Goal: Task Accomplishment & Management: Manage account settings

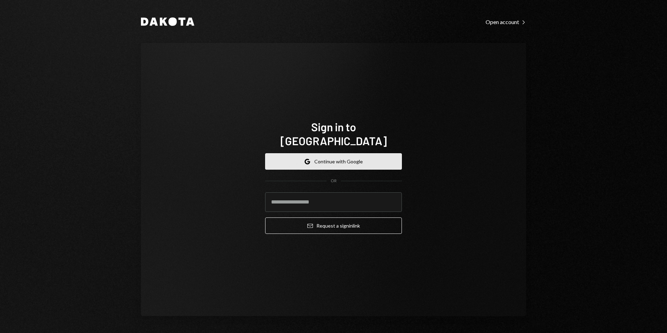
click at [347, 158] on button "Google Continue with Google" at bounding box center [333, 161] width 137 height 16
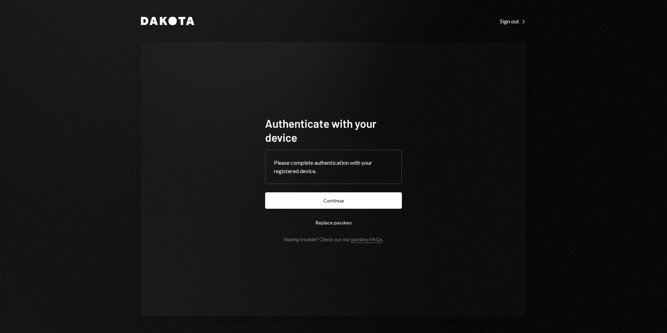
click at [364, 203] on button "Continue" at bounding box center [333, 200] width 137 height 16
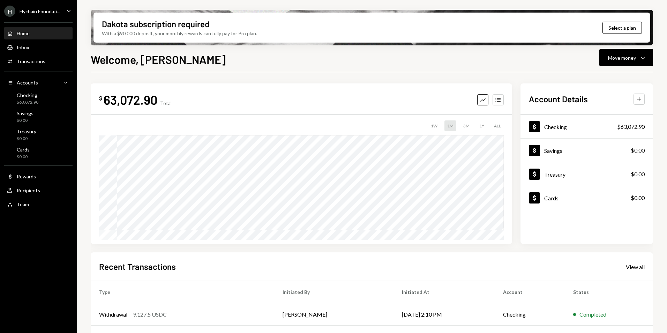
click at [51, 89] on div "Home Home Inbox Inbox Activities Transactions Accounts Accounts Caret Down Chec…" at bounding box center [38, 115] width 77 height 194
click at [50, 94] on div "Checking $63,072.90" at bounding box center [38, 98] width 63 height 13
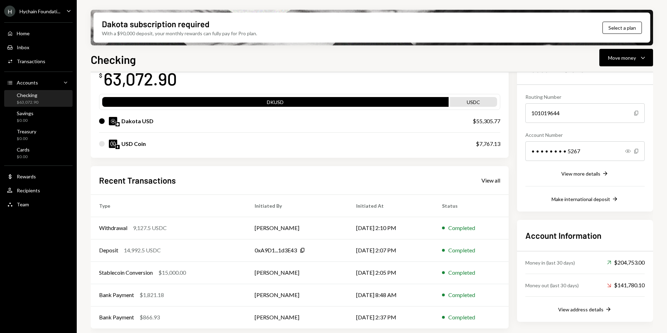
scroll to position [53, 0]
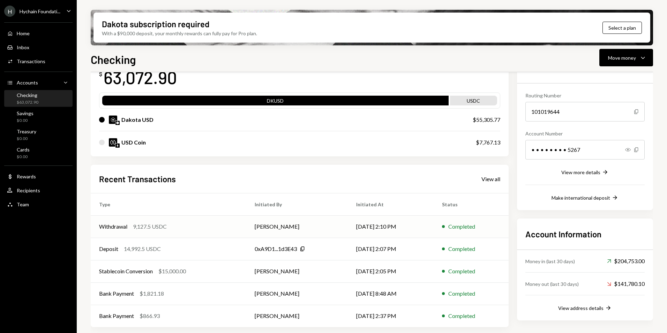
click at [321, 228] on td "[PERSON_NAME]" at bounding box center [296, 226] width 101 height 22
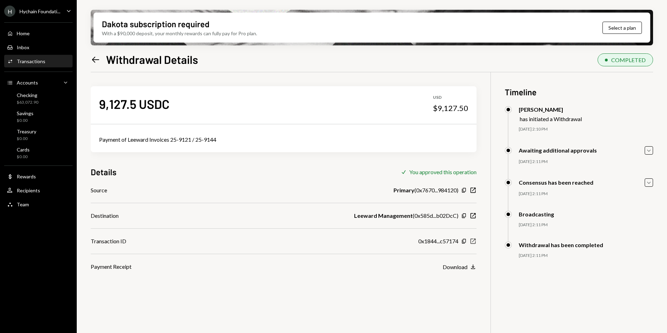
click at [474, 239] on icon "New Window" at bounding box center [472, 240] width 7 height 7
click at [33, 10] on div "Hychain Foundati..." at bounding box center [40, 11] width 41 height 6
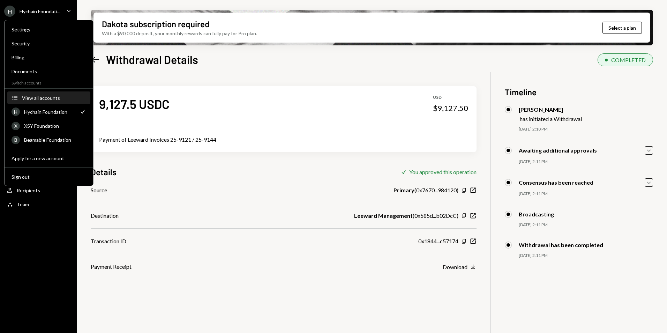
click at [47, 102] on button "Accounts View all accounts" at bounding box center [48, 98] width 83 height 13
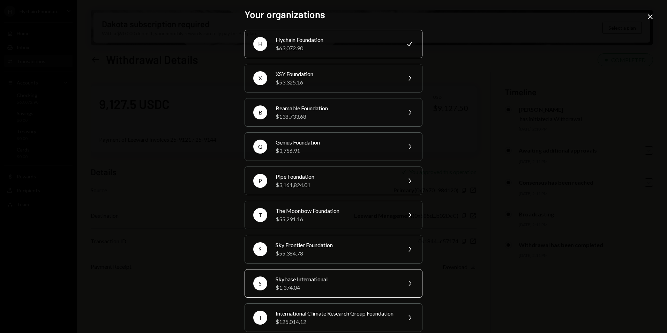
click at [342, 285] on div "$1,374.04" at bounding box center [335, 287] width 121 height 8
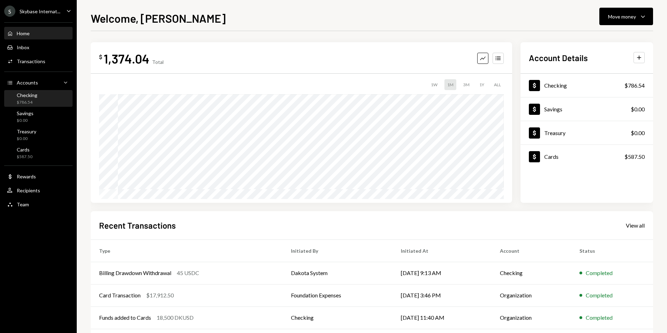
click at [31, 97] on div "Checking" at bounding box center [27, 95] width 21 height 6
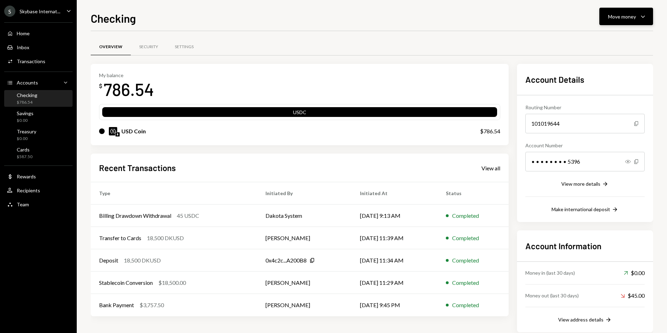
click at [618, 17] on div "Move money" at bounding box center [622, 16] width 28 height 7
click at [602, 69] on div "Deposit" at bounding box center [620, 68] width 51 height 7
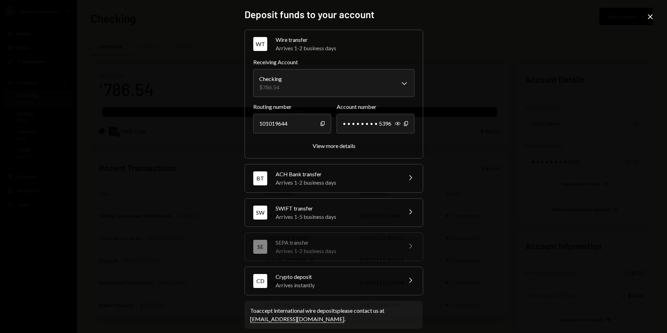
click at [334, 290] on div "CD Crypto deposit Arrives instantly Chevron Right" at bounding box center [334, 281] width 178 height 28
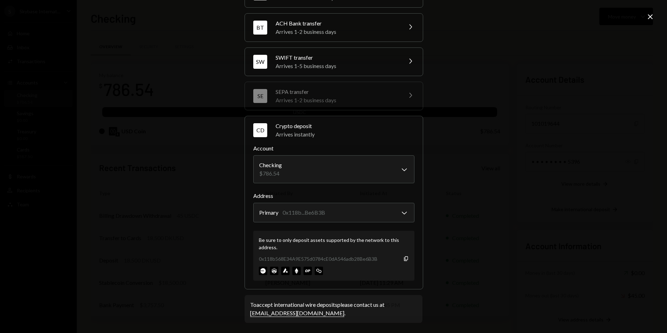
scroll to position [52, 0]
click at [405, 253] on div "Be sure to only deposit assets supported by the network to this address. 0x118b…" at bounding box center [333, 254] width 161 height 50
click at [405, 257] on icon "Copy" at bounding box center [406, 258] width 6 height 6
click at [647, 16] on icon "Close" at bounding box center [650, 17] width 8 height 8
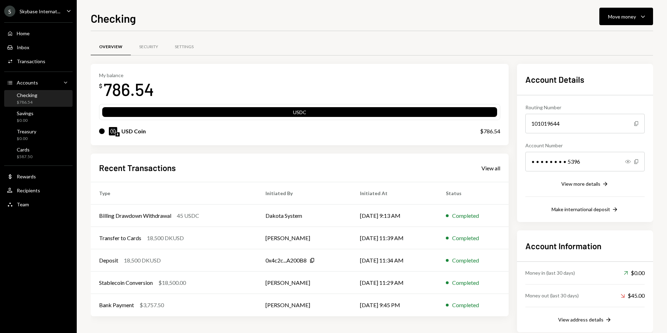
click at [59, 12] on div "S Skybase Internat... Caret Down" at bounding box center [38, 11] width 77 height 11
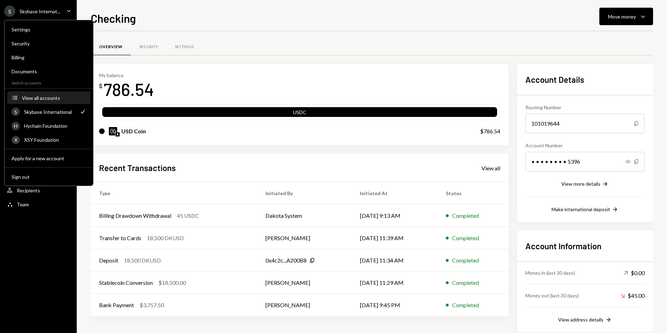
click at [51, 91] on div "Accounts View all accounts" at bounding box center [48, 97] width 83 height 13
click at [52, 98] on div "View all accounts" at bounding box center [54, 98] width 64 height 6
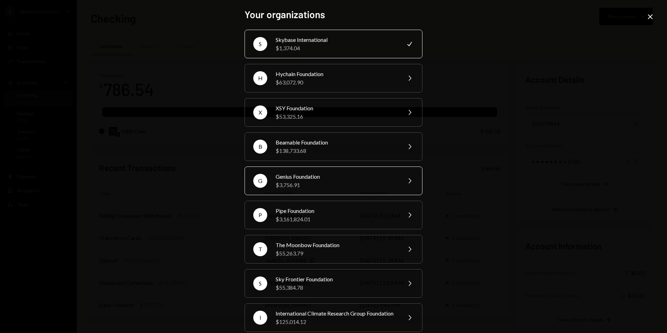
click at [306, 180] on div "Genius Foundation" at bounding box center [335, 176] width 121 height 8
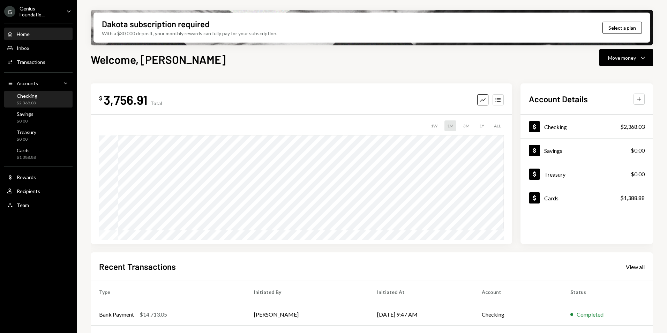
click at [27, 94] on div "Checking" at bounding box center [27, 96] width 21 height 6
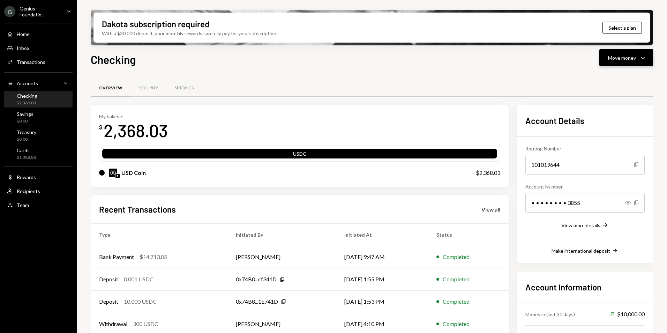
click at [629, 55] on div "Move money" at bounding box center [622, 57] width 28 height 7
click at [612, 107] on div "Deposit" at bounding box center [620, 109] width 51 height 7
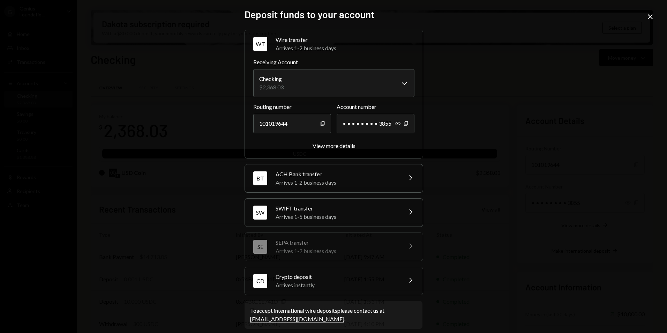
click at [365, 287] on div "Arrives instantly" at bounding box center [336, 285] width 122 height 8
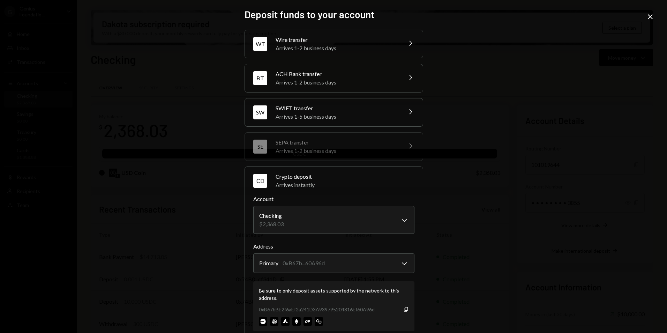
click at [403, 312] on div "0xB67bBE2f6aEf2a241D3A939795204816Ef60A96d Copy" at bounding box center [334, 308] width 150 height 7
click at [404, 310] on icon "button" at bounding box center [406, 308] width 4 height 5
click at [652, 17] on icon "Close" at bounding box center [650, 17] width 8 height 8
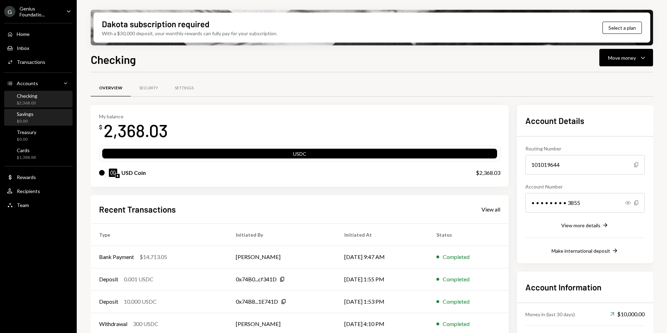
click at [39, 117] on div "Savings $0.00" at bounding box center [38, 117] width 63 height 13
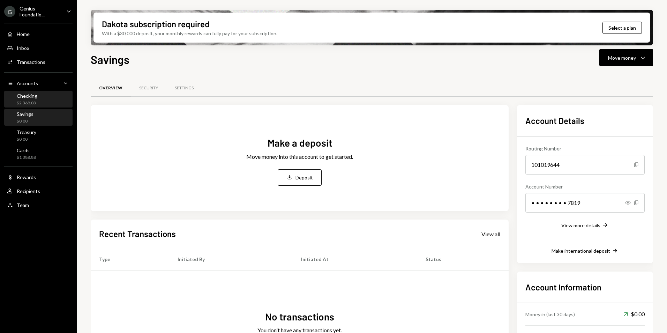
click at [40, 102] on div "Checking $2,368.03" at bounding box center [38, 99] width 63 height 13
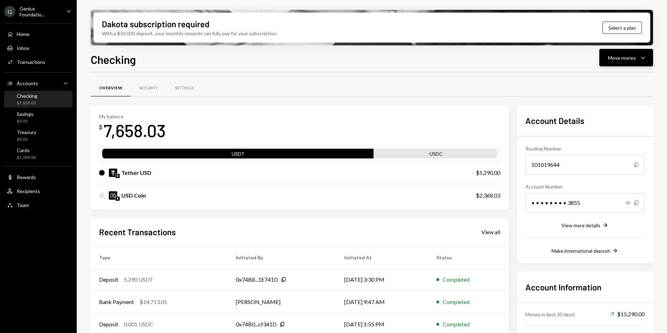
click at [637, 53] on button "Move money Caret Down" at bounding box center [626, 57] width 54 height 17
click at [614, 134] on div "Swap stablecoins" at bounding box center [620, 131] width 51 height 7
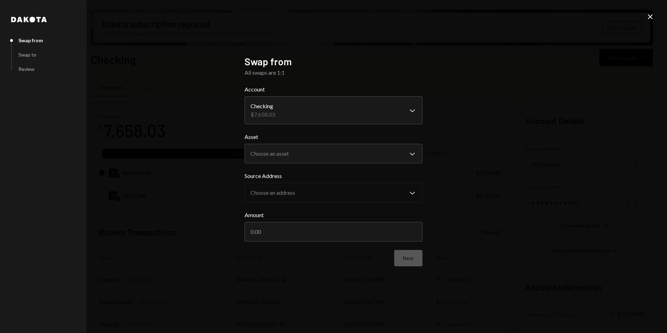
click at [649, 22] on div "Close" at bounding box center [650, 17] width 8 height 9
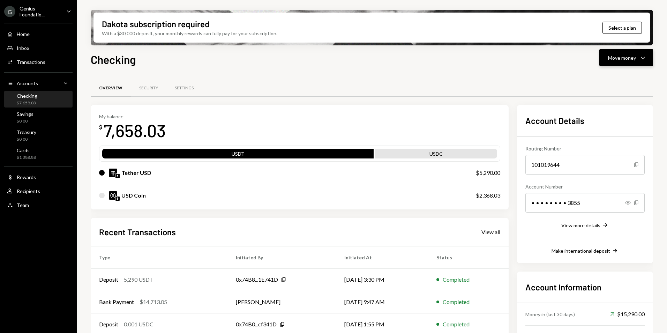
click at [619, 53] on button "Move money Caret Down" at bounding box center [626, 57] width 54 height 17
click at [612, 78] on div "Send" at bounding box center [620, 78] width 51 height 7
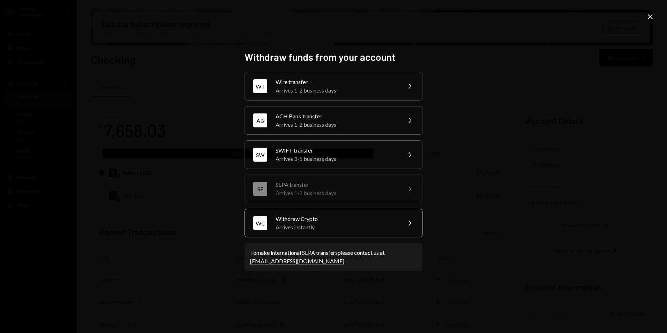
click at [304, 227] on div "Arrives instantly" at bounding box center [335, 227] width 121 height 8
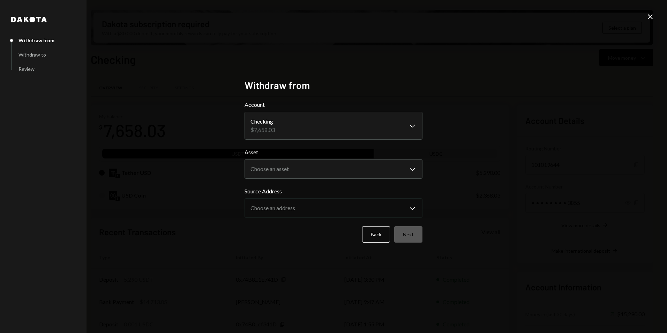
click at [292, 190] on label "Source Address" at bounding box center [333, 191] width 178 height 8
click at [294, 166] on body "G Genius Foundatio... Caret Down Home Home Inbox Inbox Activities Transactions …" at bounding box center [333, 166] width 667 height 333
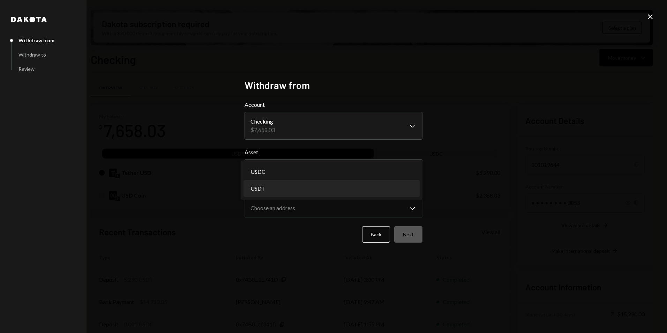
select select "****"
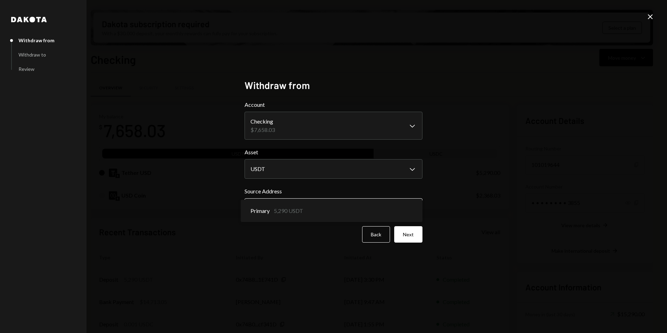
click at [302, 201] on body "G Genius Foundatio... Caret Down Home Home Inbox Inbox Activities Transactions …" at bounding box center [333, 166] width 667 height 333
click at [409, 234] on button "Next" at bounding box center [408, 234] width 28 height 16
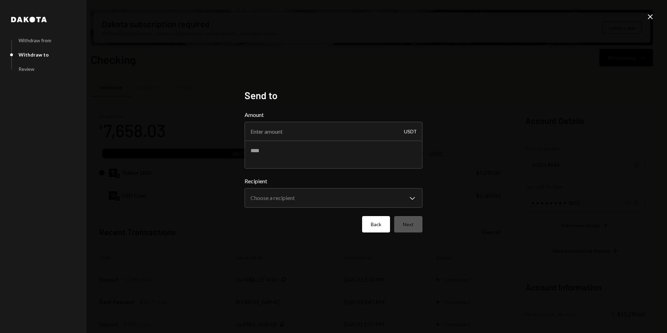
click at [377, 225] on button "Back" at bounding box center [376, 224] width 28 height 16
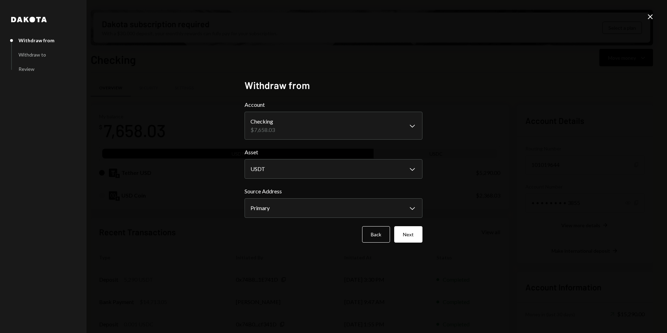
click at [651, 17] on icon "Close" at bounding box center [650, 17] width 8 height 8
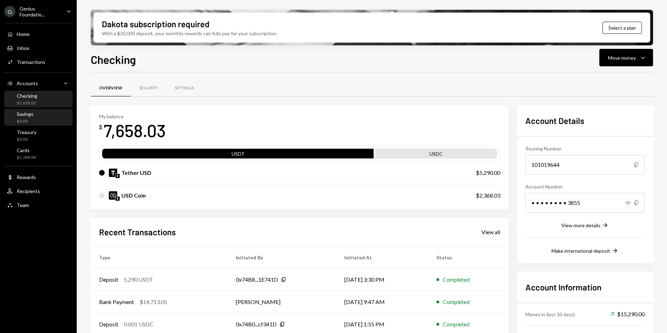
click at [43, 115] on div "Savings $0.00" at bounding box center [38, 117] width 63 height 13
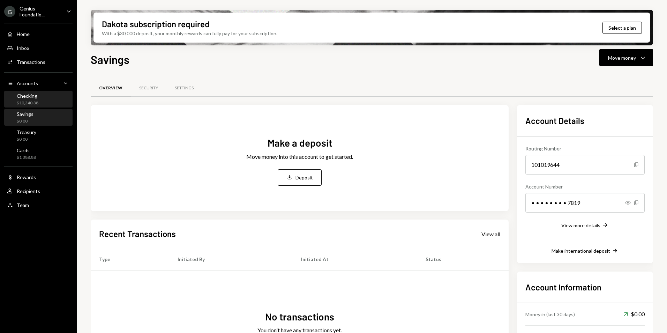
click at [43, 104] on div "Checking $10,340.38" at bounding box center [38, 99] width 63 height 13
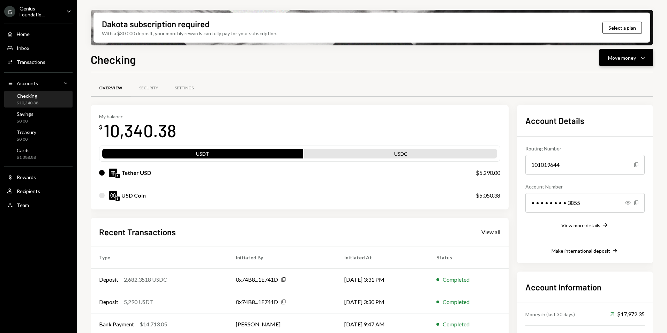
click at [626, 60] on div "Move money" at bounding box center [622, 57] width 28 height 7
click at [510, 58] on div "Checking Move money Caret Down" at bounding box center [372, 58] width 562 height 15
click at [622, 53] on button "Move money Caret Down" at bounding box center [626, 57] width 54 height 17
click at [621, 86] on div "Withdraw Send" at bounding box center [615, 79] width 70 height 16
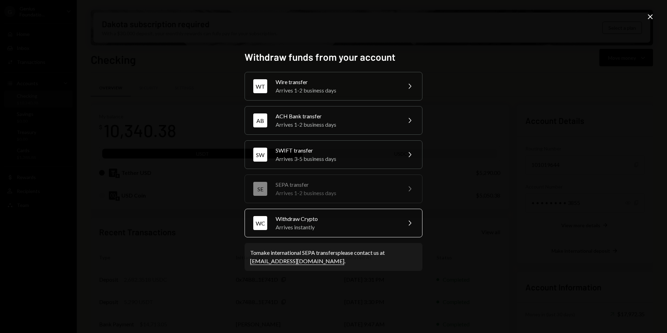
click at [321, 232] on div "WC Withdraw Crypto Arrives instantly Chevron Right" at bounding box center [333, 223] width 178 height 29
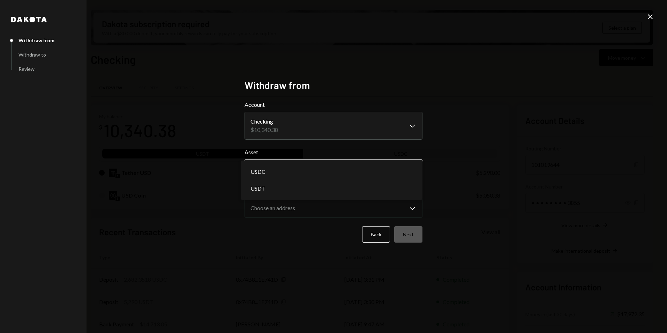
click at [301, 163] on body "G Genius Foundatio... Caret Down Home Home Inbox Inbox Activities Transactions …" at bounding box center [333, 166] width 667 height 333
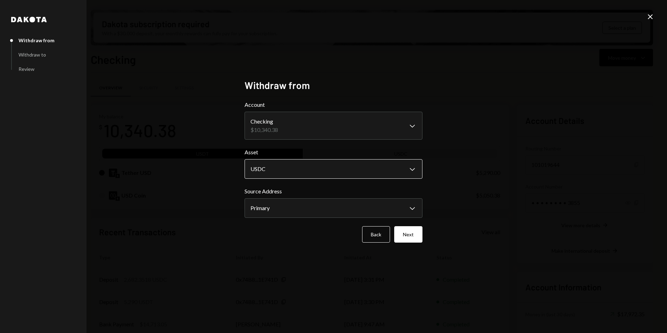
click at [298, 169] on body "G Genius Foundatio... Caret Down Home Home Inbox Inbox Activities Transactions …" at bounding box center [333, 166] width 667 height 333
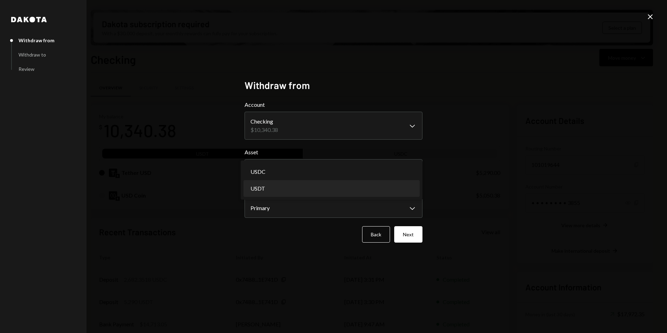
select select "****"
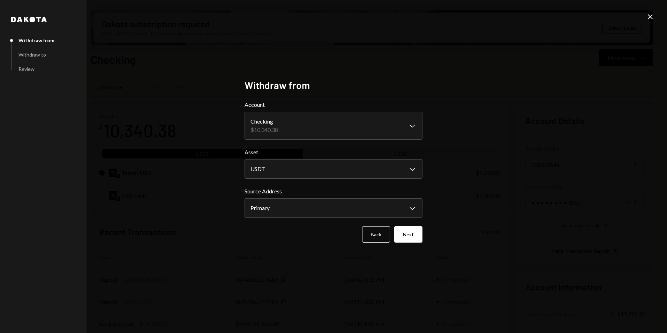
click at [292, 195] on label "Source Address" at bounding box center [333, 191] width 178 height 8
click at [291, 209] on body "G Genius Foundatio... Caret Down Home Home Inbox Inbox Activities Transactions …" at bounding box center [333, 166] width 667 height 333
click at [406, 236] on button "Next" at bounding box center [408, 234] width 28 height 16
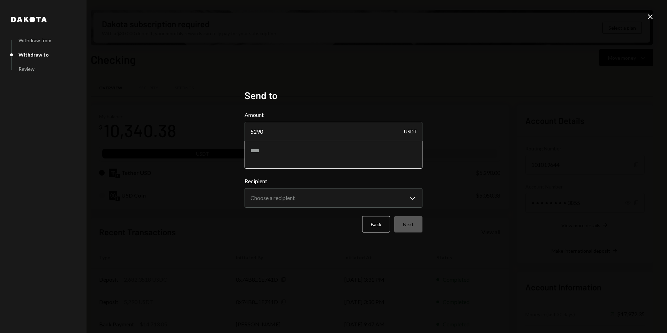
type input "5290"
click at [277, 150] on textarea at bounding box center [333, 155] width 178 height 28
type textarea "**********"
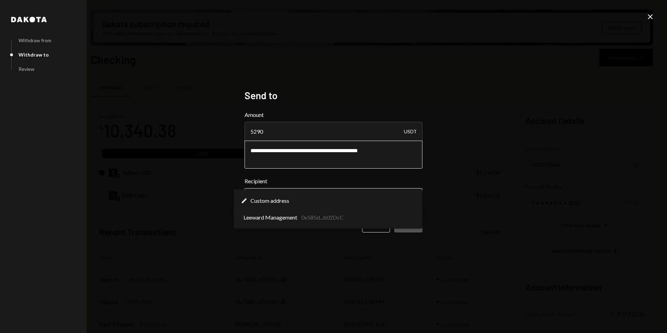
click at [285, 204] on body "G Genius Foundatio... Caret Down Home Home Inbox Inbox Activities Transactions …" at bounding box center [333, 166] width 667 height 333
select select "**********"
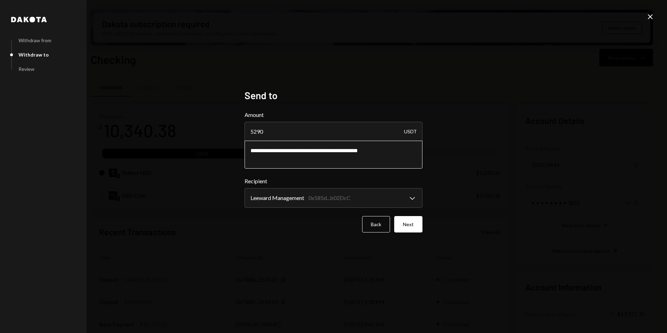
click at [399, 155] on textarea "**********" at bounding box center [333, 155] width 178 height 28
click at [407, 228] on button "Next" at bounding box center [408, 224] width 28 height 16
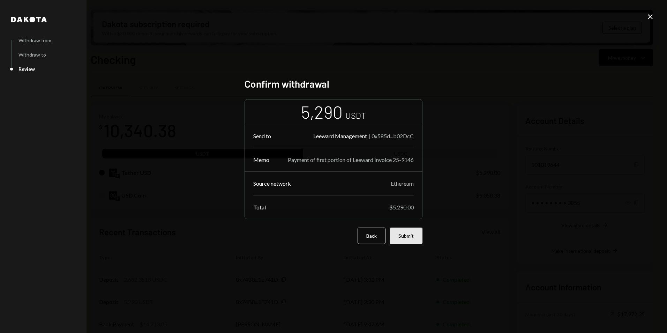
click at [413, 235] on button "Submit" at bounding box center [405, 235] width 33 height 16
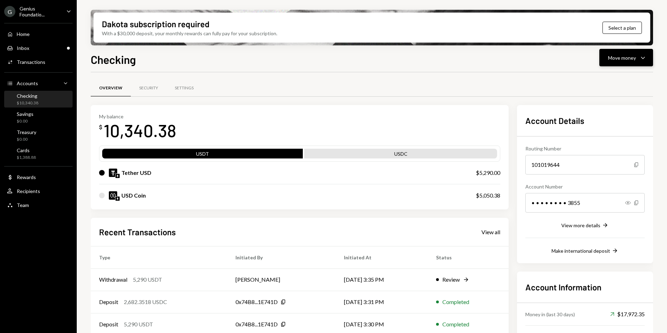
click at [608, 60] on div "Move money" at bounding box center [622, 57] width 28 height 7
drag, startPoint x: 608, startPoint y: 65, endPoint x: 608, endPoint y: 75, distance: 9.8
click at [608, 75] on div "Withdraw Send" at bounding box center [615, 79] width 70 height 16
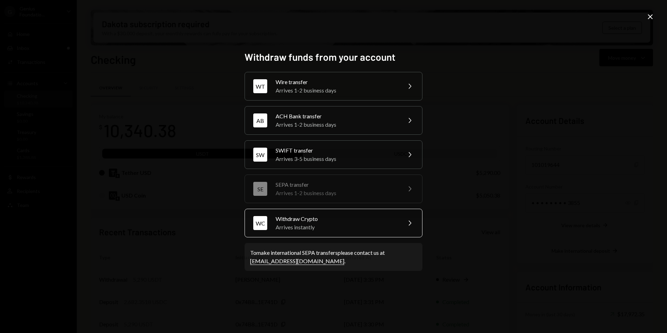
click at [317, 221] on div "Withdraw Crypto" at bounding box center [335, 218] width 121 height 8
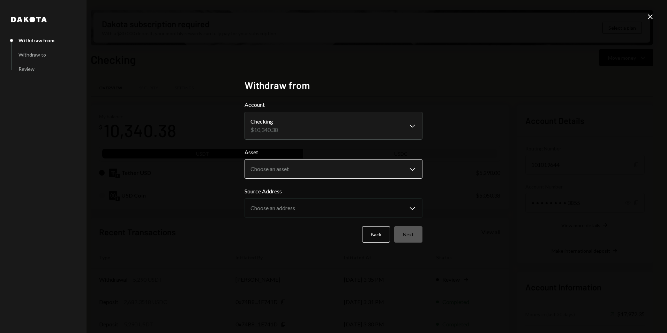
click at [294, 171] on body "G Genius Foundatio... Caret Down Home Home Inbox Inbox Activities Transactions …" at bounding box center [333, 166] width 667 height 333
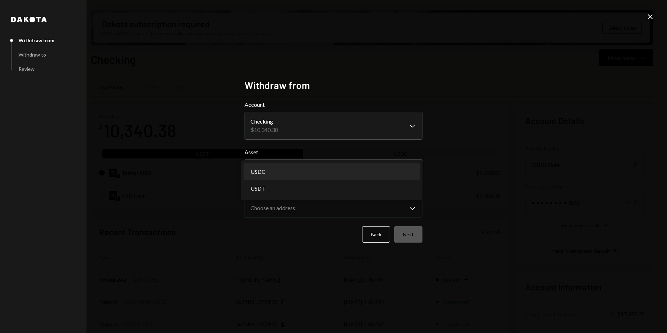
select select "****"
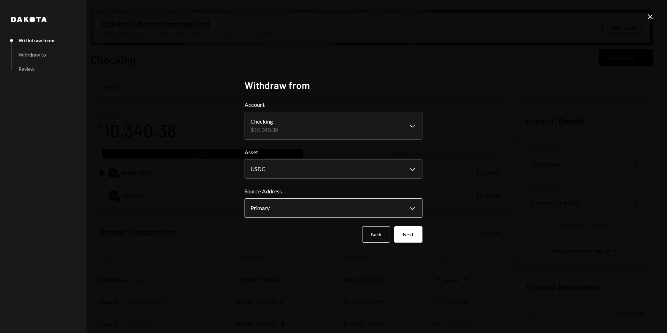
click at [292, 204] on body "G Genius Foundatio... Caret Down Home Home Inbox Inbox Activities Transactions …" at bounding box center [333, 166] width 667 height 333
click at [402, 233] on button "Next" at bounding box center [408, 234] width 28 height 16
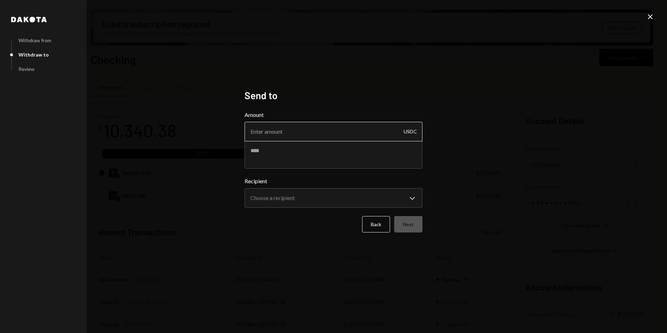
click at [288, 137] on input "Amount" at bounding box center [333, 132] width 178 height 20
type input "3685"
paste textarea "**********"
drag, startPoint x: 279, startPoint y: 152, endPoint x: 289, endPoint y: 153, distance: 10.2
click at [289, 153] on textarea "**********" at bounding box center [333, 155] width 178 height 28
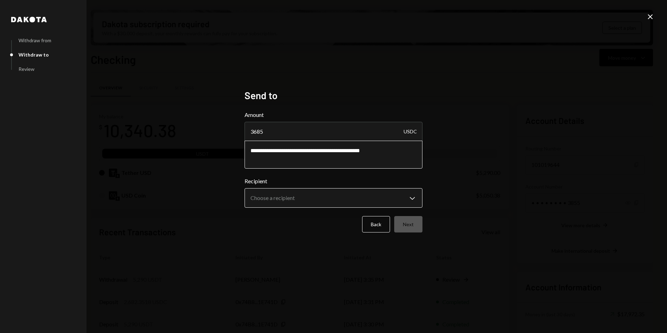
type textarea "**********"
click at [295, 198] on body "G Genius Foundatio... Caret Down Home Home Inbox Inbox Activities Transactions …" at bounding box center [333, 166] width 667 height 333
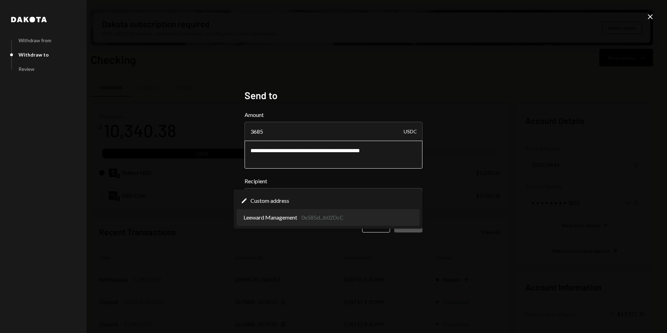
select select "**********"
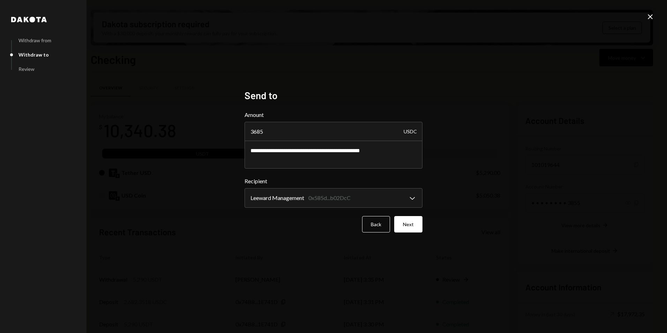
click at [429, 224] on div "**********" at bounding box center [333, 166] width 195 height 171
click at [425, 225] on div "**********" at bounding box center [333, 166] width 195 height 171
click at [416, 222] on button "Next" at bounding box center [408, 224] width 28 height 16
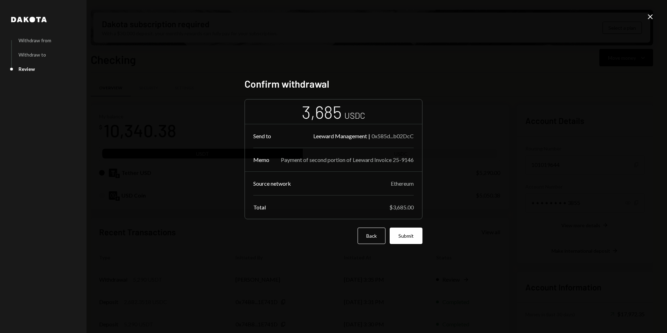
click at [417, 241] on button "Submit" at bounding box center [405, 235] width 33 height 16
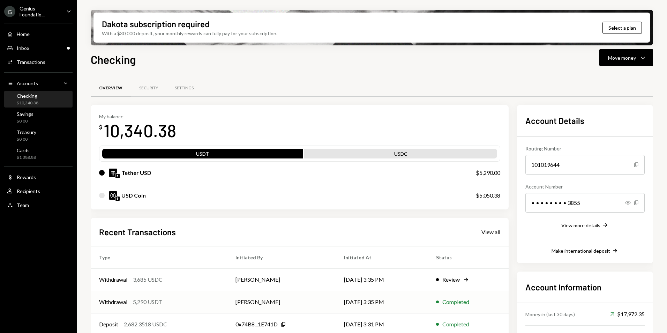
click at [320, 306] on td "Chris van Romburgh" at bounding box center [281, 301] width 108 height 22
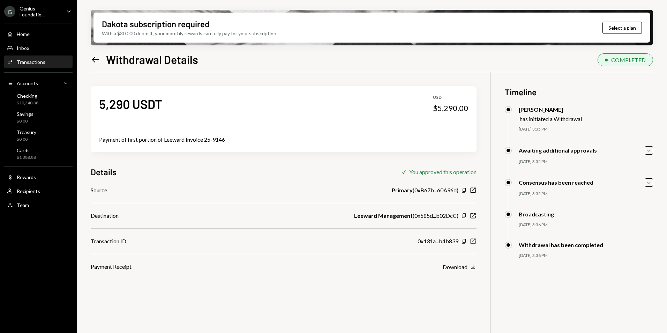
click at [477, 242] on div "5,290 USDT USD $5,290.00 Payment of first portion of Leeward Invoice 25-9146 De…" at bounding box center [372, 238] width 562 height 333
click at [474, 240] on icon "button" at bounding box center [472, 240] width 5 height 5
click at [86, 61] on div "Dakota subscription required With a $30,000 deposit, your monthly rewards can f…" at bounding box center [372, 166] width 590 height 333
click at [104, 57] on div "Left Arrow Withdrawal Details" at bounding box center [144, 59] width 107 height 14
click at [98, 56] on icon "Left Arrow" at bounding box center [96, 60] width 10 height 10
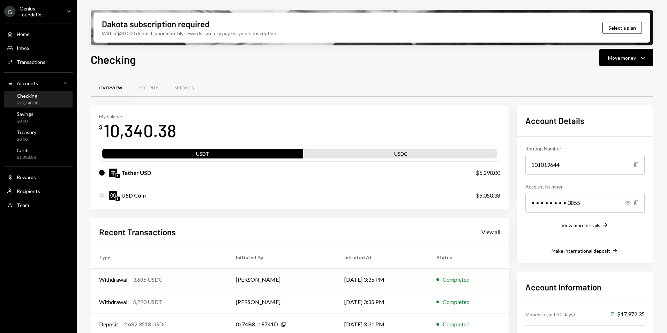
click at [421, 282] on td "09/11/25 3:35 PM" at bounding box center [382, 279] width 92 height 22
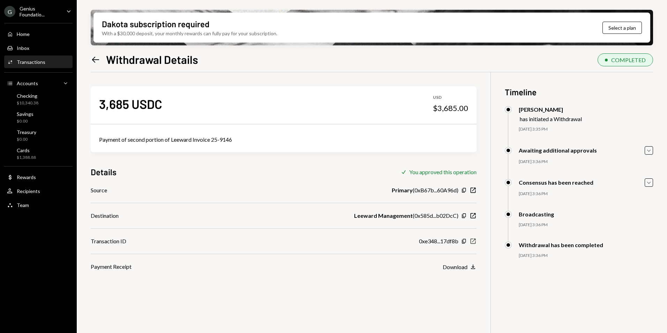
click at [470, 242] on icon "New Window" at bounding box center [472, 240] width 7 height 7
click at [91, 56] on icon "Left Arrow" at bounding box center [96, 60] width 10 height 10
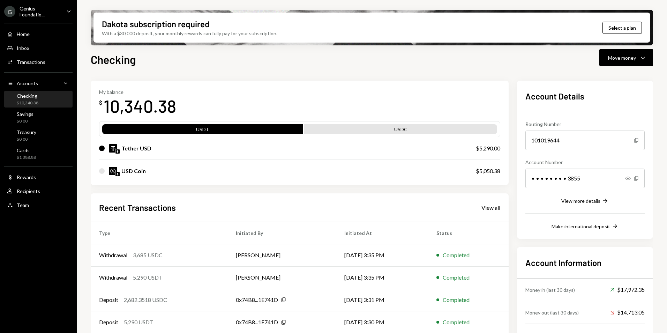
scroll to position [35, 0]
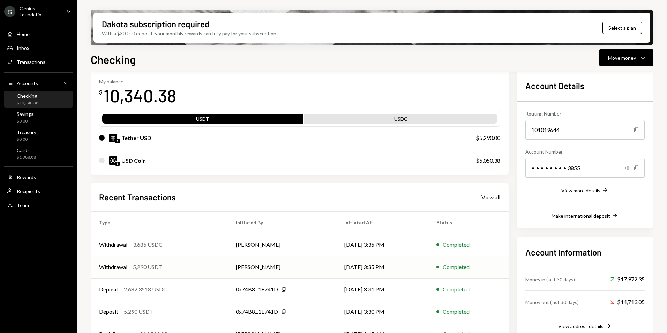
click at [298, 271] on td "[PERSON_NAME]" at bounding box center [281, 267] width 108 height 22
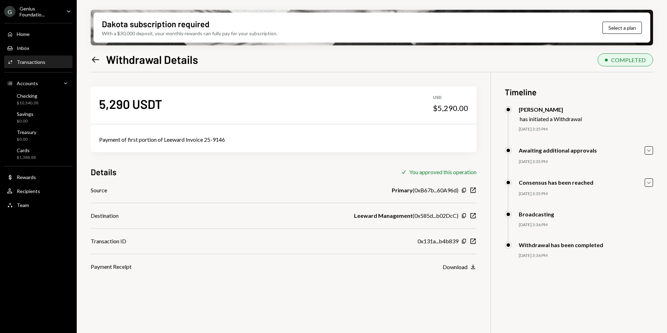
click at [100, 60] on icon "Left Arrow" at bounding box center [96, 60] width 10 height 10
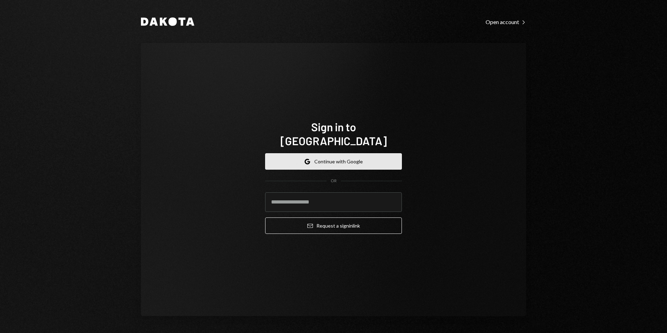
click at [322, 153] on button "Google Continue with Google" at bounding box center [333, 161] width 137 height 16
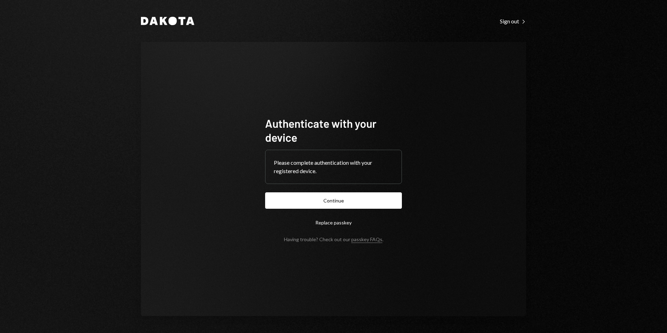
click at [326, 195] on button "Continue" at bounding box center [333, 200] width 137 height 16
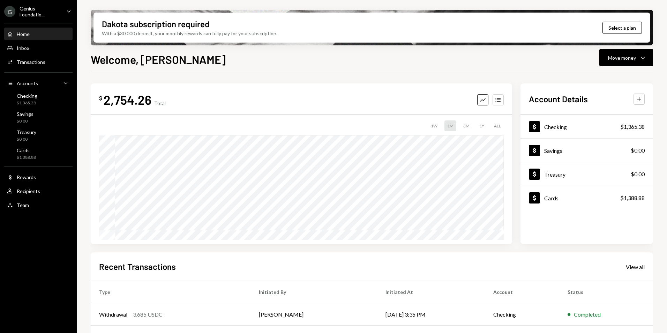
click at [52, 14] on div "Genius Foundatio..." at bounding box center [40, 12] width 41 height 12
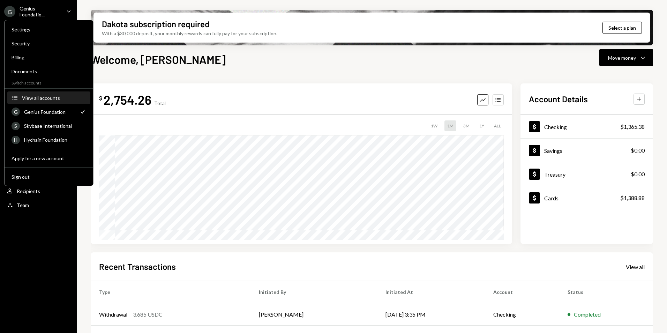
click at [55, 100] on div "View all accounts" at bounding box center [54, 98] width 64 height 6
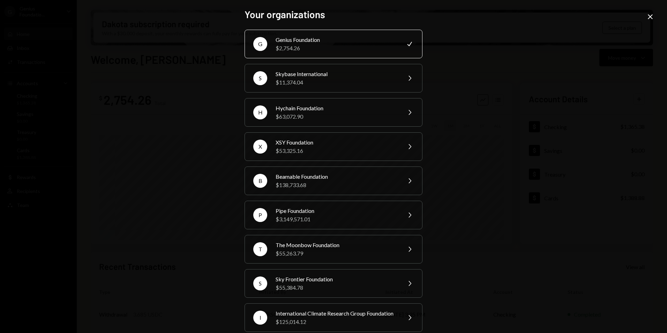
click at [646, 17] on icon "Close" at bounding box center [650, 17] width 8 height 8
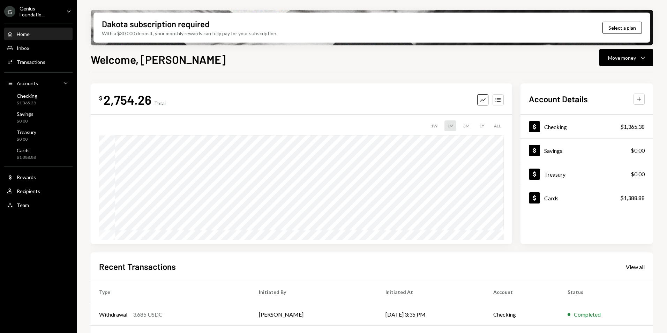
click at [54, 9] on div "Genius Foundatio..." at bounding box center [40, 12] width 41 height 12
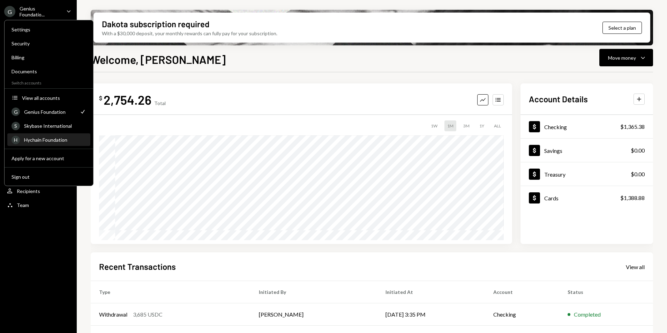
click at [47, 136] on div "H Hychain Foundation" at bounding box center [49, 140] width 75 height 12
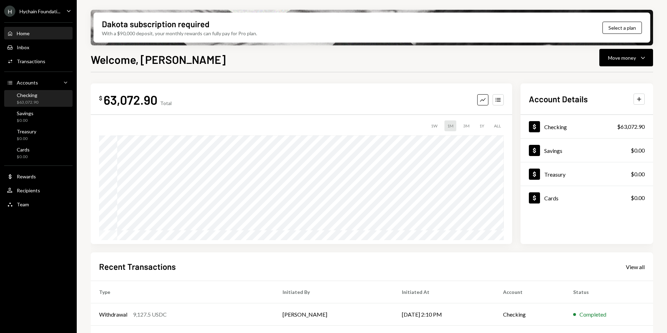
click at [53, 99] on div "Checking $63,072.90" at bounding box center [38, 98] width 63 height 13
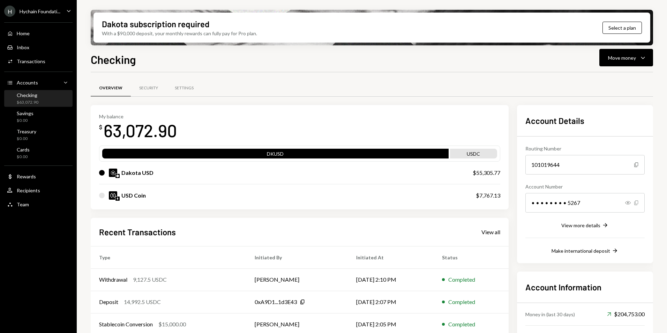
click at [635, 205] on icon "button" at bounding box center [636, 202] width 4 height 5
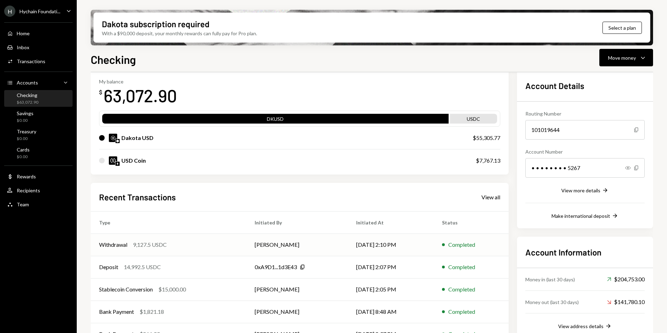
scroll to position [53, 0]
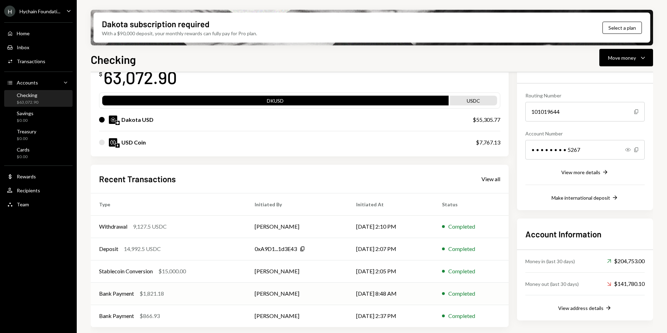
click at [180, 292] on div "Bank Payment $1,821.18" at bounding box center [168, 293] width 139 height 8
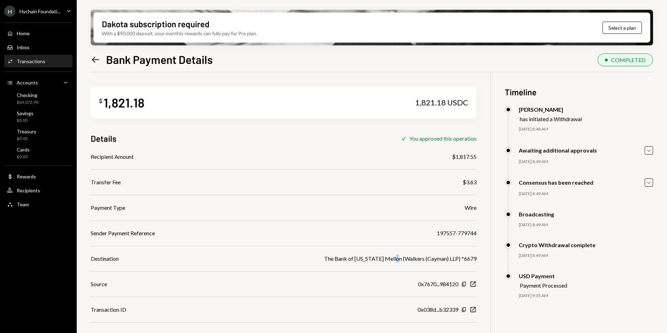
click at [402, 259] on div "The Bank of New York Mellon (Walkers (Cayman) LLP) *6679" at bounding box center [400, 258] width 152 height 8
drag, startPoint x: 406, startPoint y: 259, endPoint x: 448, endPoint y: 262, distance: 42.0
click at [448, 262] on div "The Bank of New York Mellon (Walkers (Cayman) LLP) *6679" at bounding box center [400, 258] width 152 height 8
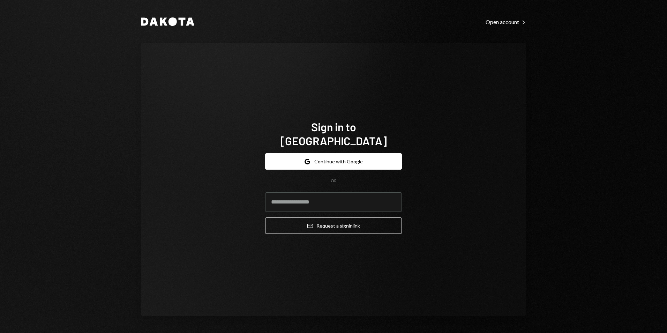
click at [357, 147] on div "Google Continue with Google OR Email Request a sign in link" at bounding box center [333, 193] width 137 height 92
click at [356, 153] on button "Google Continue with Google" at bounding box center [333, 161] width 137 height 16
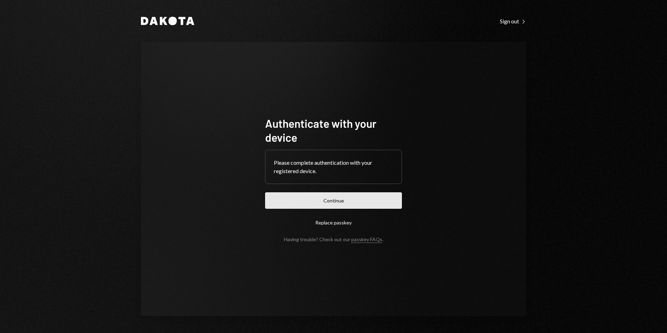
click at [312, 199] on button "Continue" at bounding box center [333, 200] width 137 height 16
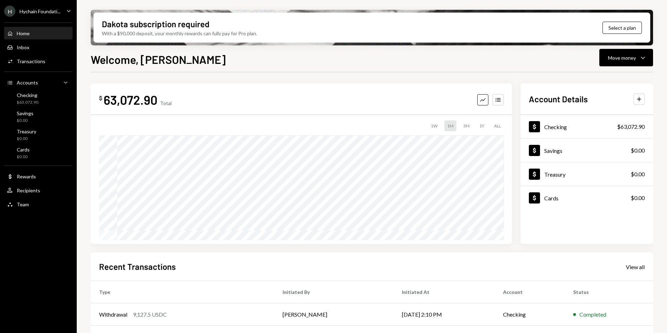
click at [24, 10] on div "Hychain Foundati..." at bounding box center [40, 11] width 41 height 6
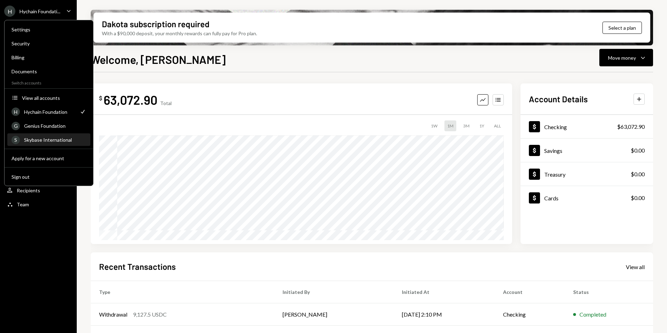
click at [43, 139] on div "Skybase International" at bounding box center [55, 140] width 62 height 6
